Goal: Information Seeking & Learning: Check status

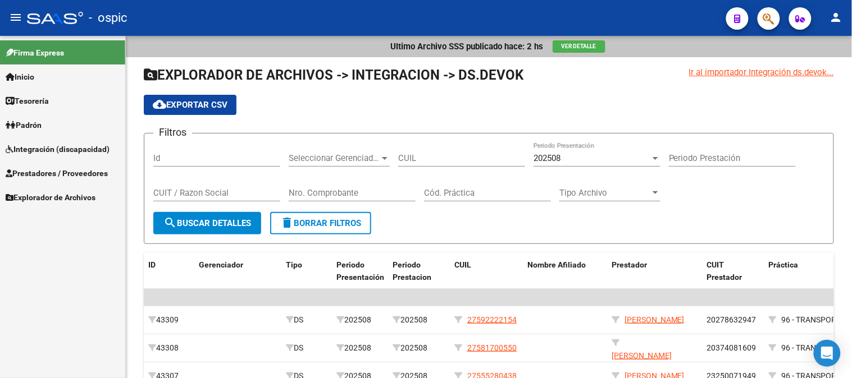
click at [51, 146] on span "Integración (discapacidad)" at bounding box center [58, 149] width 104 height 12
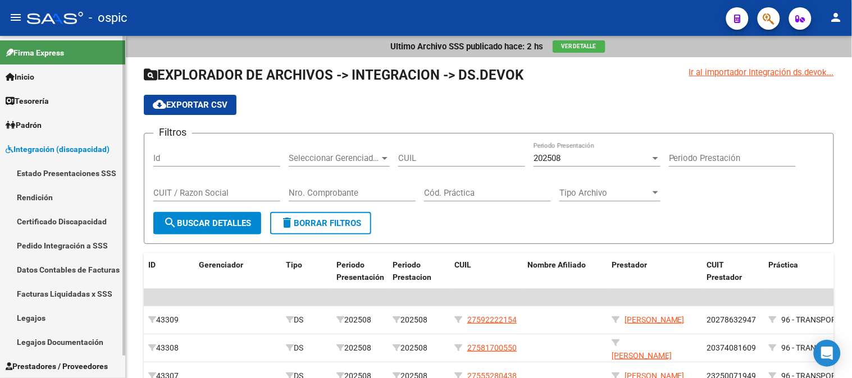
click at [45, 153] on span "Integración (discapacidad)" at bounding box center [58, 149] width 104 height 12
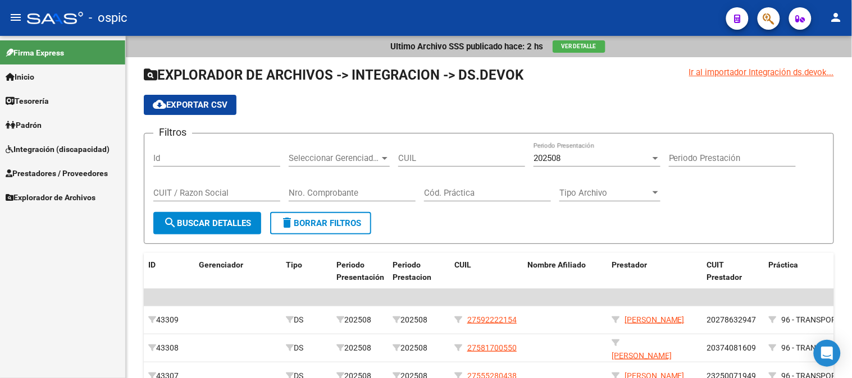
click at [47, 170] on span "Prestadores / Proveedores" at bounding box center [57, 173] width 102 height 12
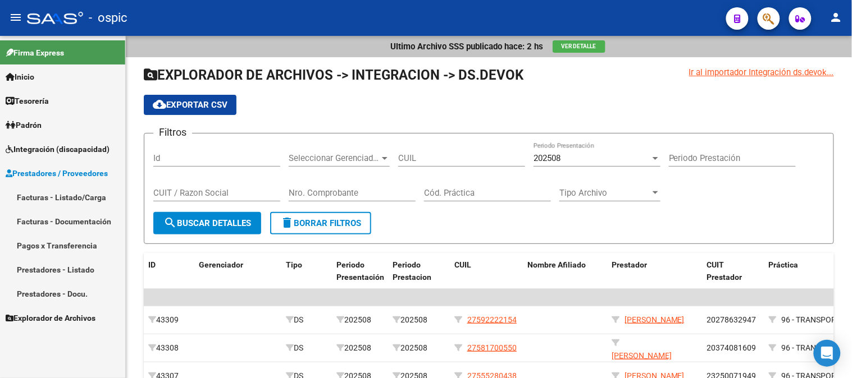
click at [65, 200] on link "Facturas - Listado/Carga" at bounding box center [62, 197] width 125 height 24
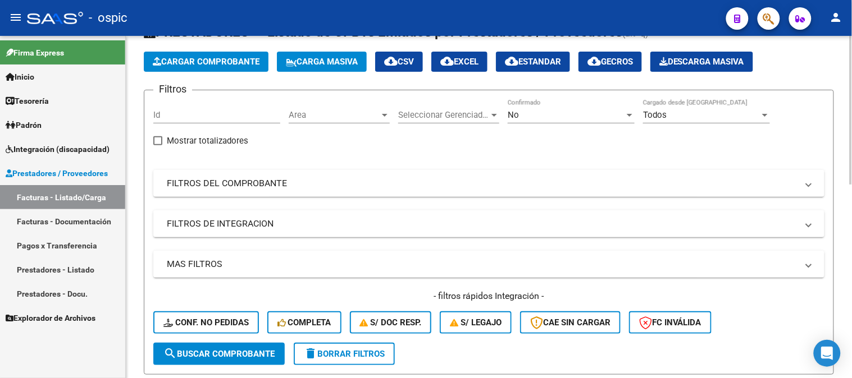
scroll to position [62, 0]
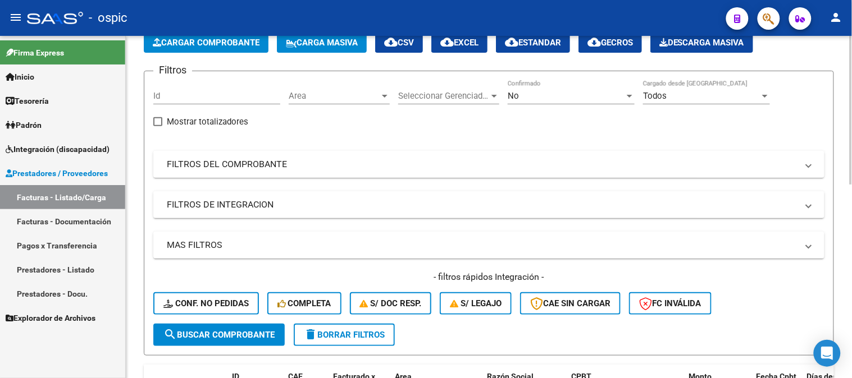
click at [209, 163] on mat-panel-title "FILTROS DEL COMPROBANTE" at bounding box center [482, 164] width 631 height 12
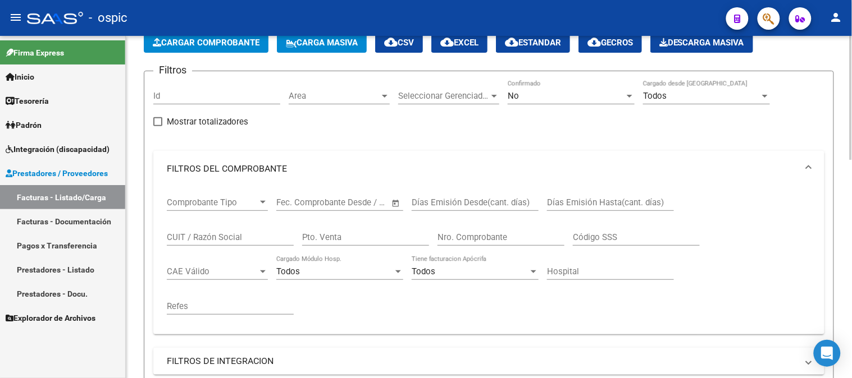
click at [203, 238] on input "CUIT / Razón Social" at bounding box center [230, 237] width 127 height 10
click at [222, 170] on mat-panel-title "FILTROS DEL COMPROBANTE" at bounding box center [482, 169] width 631 height 12
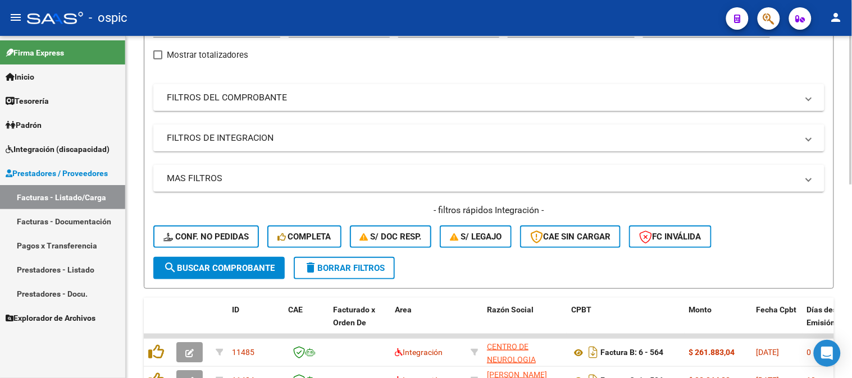
scroll to position [187, 0]
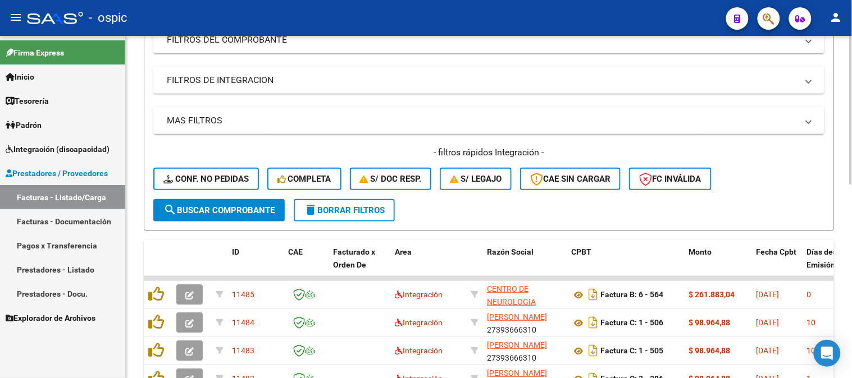
click at [238, 71] on mat-expansion-panel-header "FILTROS DE INTEGRACION" at bounding box center [488, 80] width 671 height 27
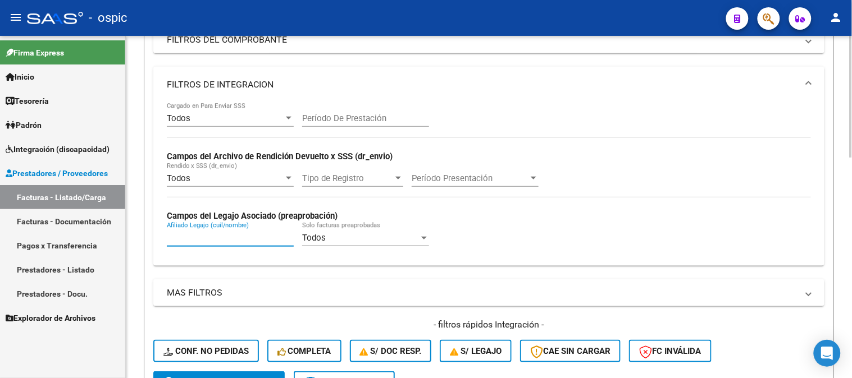
click at [206, 243] on input "Afiliado Legajo (cuil/nombre)" at bounding box center [230, 238] width 127 height 10
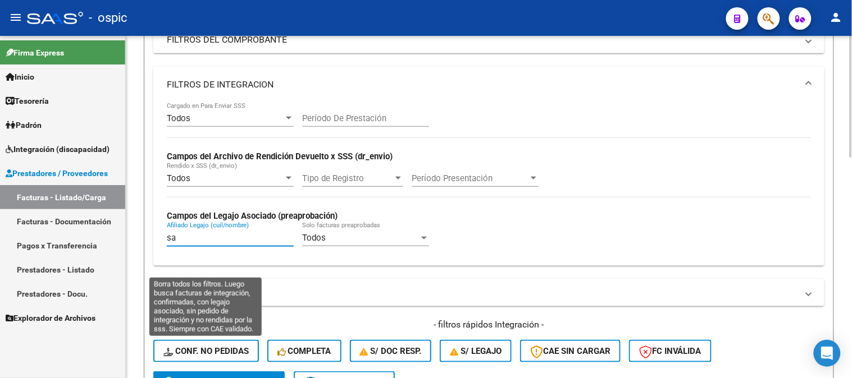
type input "s"
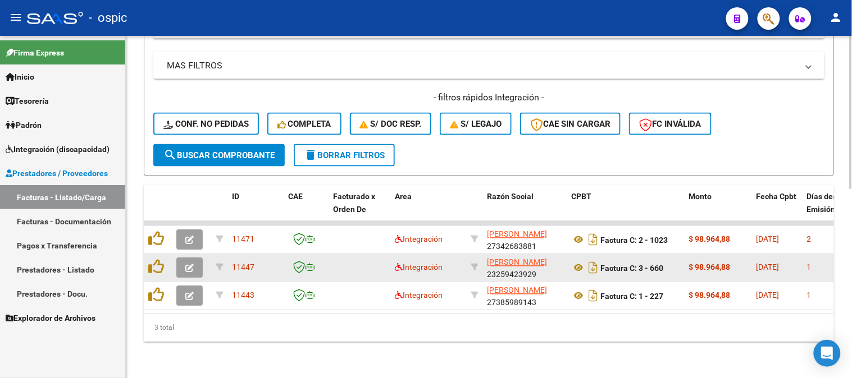
scroll to position [173, 0]
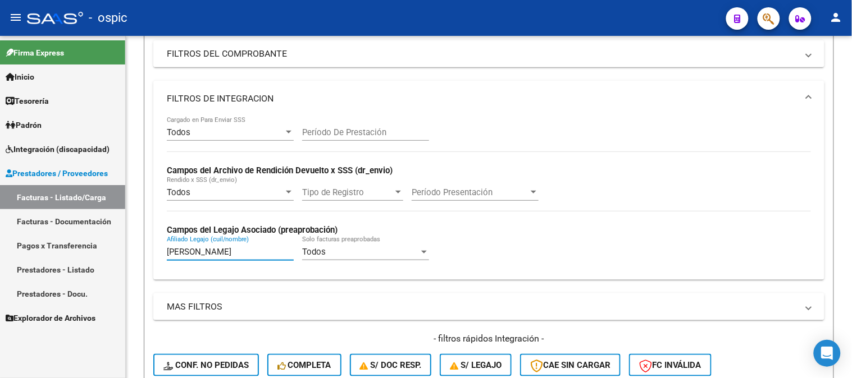
drag, startPoint x: 66, startPoint y: 247, endPoint x: 48, endPoint y: 247, distance: 18.0
click at [48, 247] on mat-sidenav-container "Firma Express Inicio Calendario SSS Instructivos Contacto OS Tesorería Extracto…" at bounding box center [426, 207] width 852 height 343
type input "A"
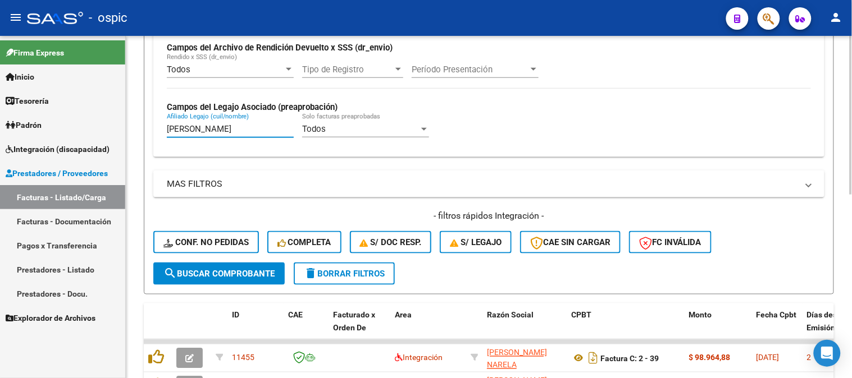
scroll to position [298, 0]
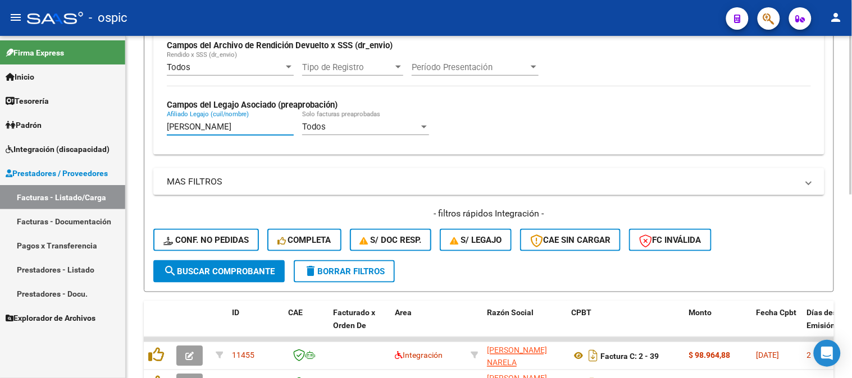
click at [191, 267] on span "search Buscar Comprobante" at bounding box center [218, 272] width 111 height 10
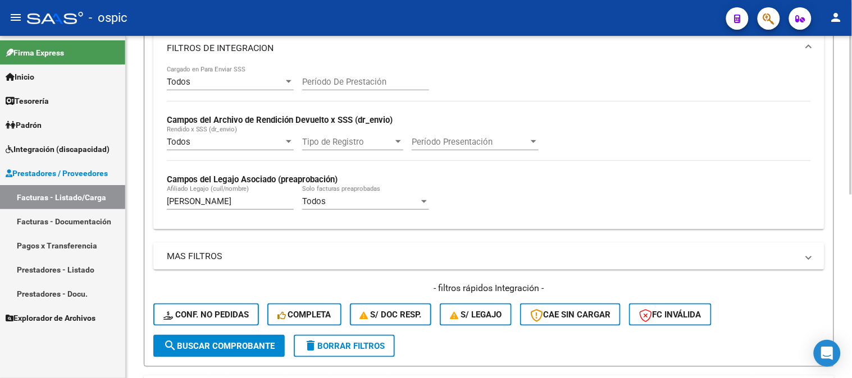
scroll to position [208, 0]
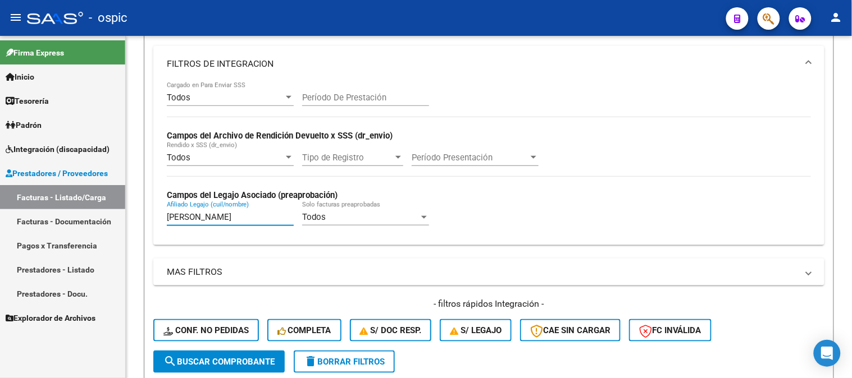
drag, startPoint x: 231, startPoint y: 216, endPoint x: 42, endPoint y: 212, distance: 189.3
click at [43, 213] on mat-sidenav-container "Firma Express Inicio Calendario SSS Instructivos Contacto OS Tesorería Extracto…" at bounding box center [426, 207] width 852 height 343
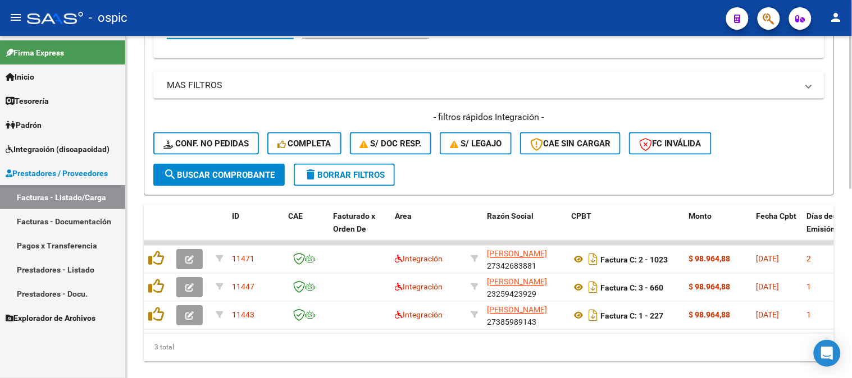
scroll to position [270, 0]
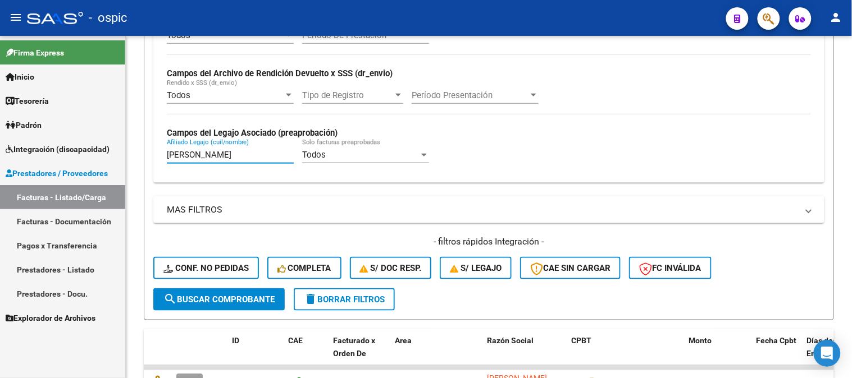
click at [53, 156] on mat-sidenav-container "Firma Express Inicio Calendario SSS Instructivos Contacto OS Tesorería Extracto…" at bounding box center [426, 207] width 852 height 343
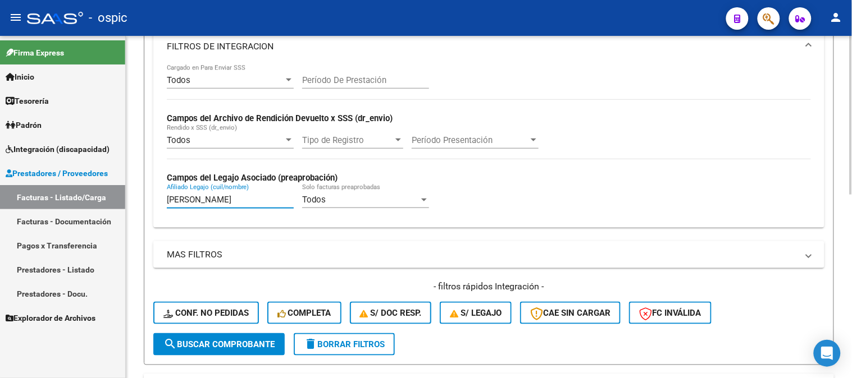
scroll to position [208, 0]
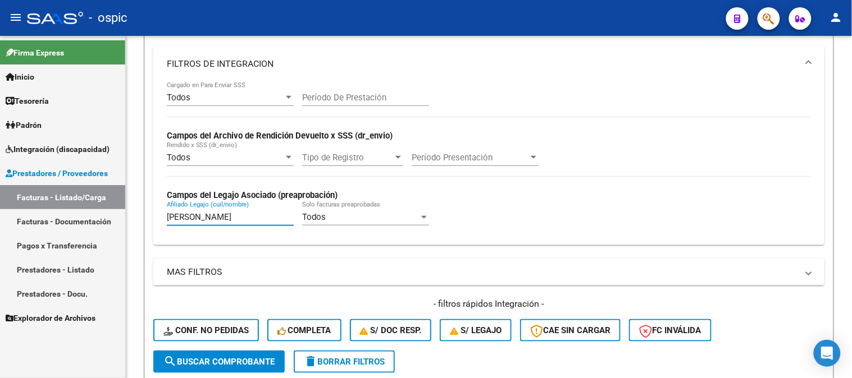
drag, startPoint x: 238, startPoint y: 217, endPoint x: 48, endPoint y: 217, distance: 189.2
click at [51, 217] on mat-sidenav-container "Firma Express Inicio Calendario SSS Instructivos Contacto OS Tesorería Extracto…" at bounding box center [426, 207] width 852 height 343
type input "s"
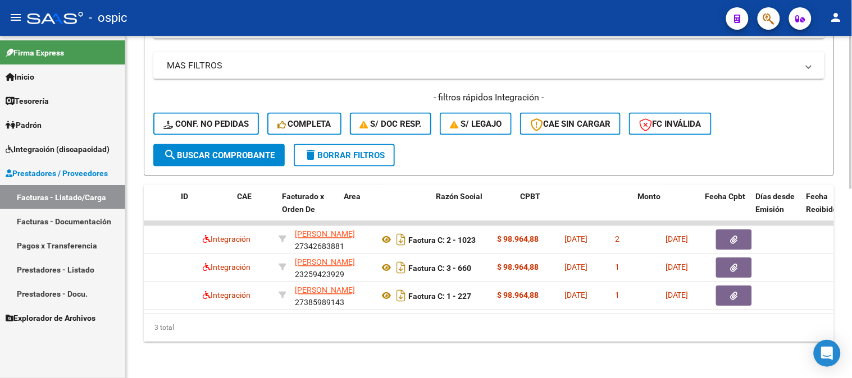
scroll to position [0, 0]
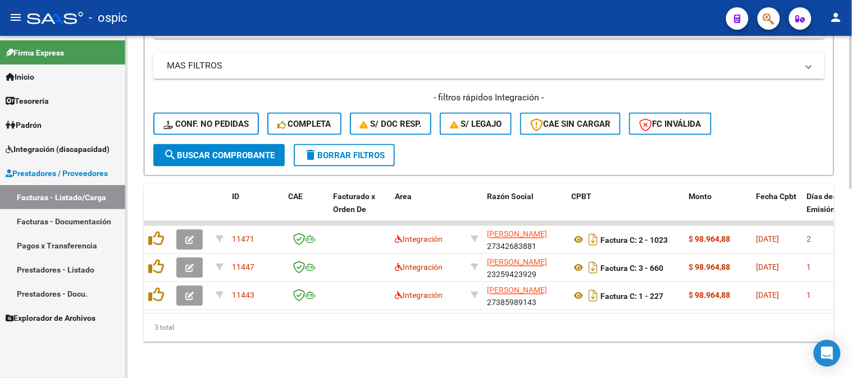
type input "[PERSON_NAME]"
